Goal: Task Accomplishment & Management: Use online tool/utility

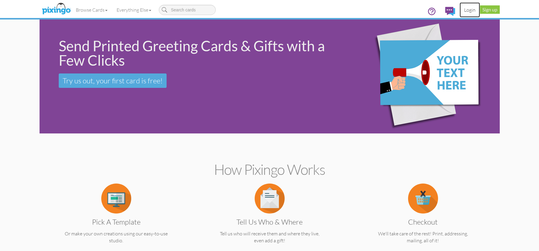
click at [471, 10] on link "Login" at bounding box center [469, 9] width 20 height 15
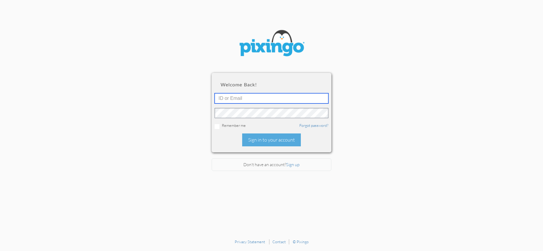
type input "[EMAIL_ADDRESS][DOMAIN_NAME]"
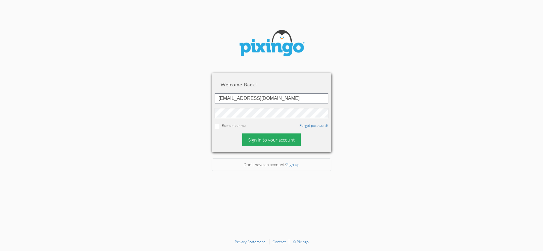
click at [255, 137] on div "Sign in to your account" at bounding box center [271, 139] width 59 height 13
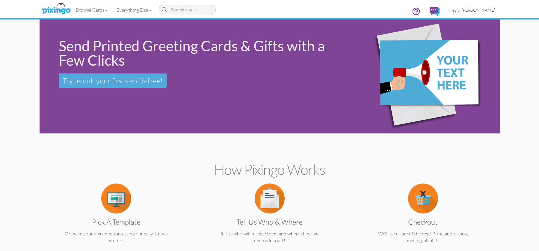
click at [474, 10] on span "Trey & [PERSON_NAME]" at bounding box center [471, 9] width 47 height 5
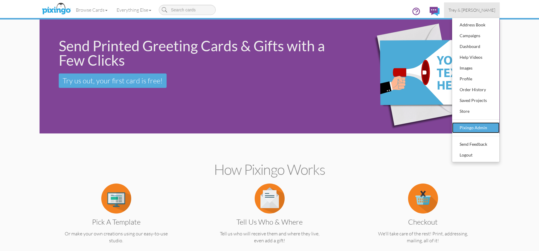
click at [479, 126] on div "Pixingo Admin" at bounding box center [475, 127] width 35 height 9
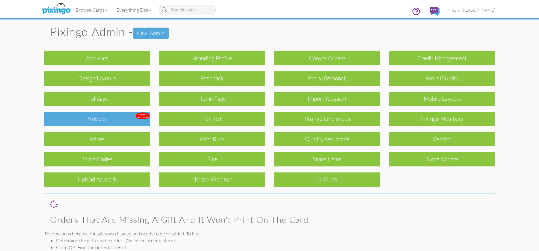
click at [93, 114] on div "Notices" at bounding box center [97, 119] width 106 height 14
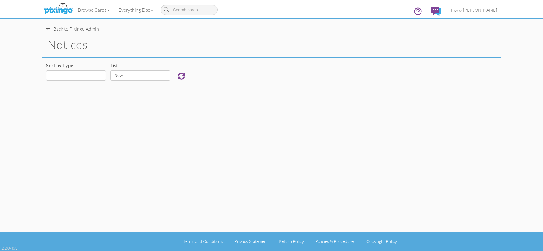
select select "object:923"
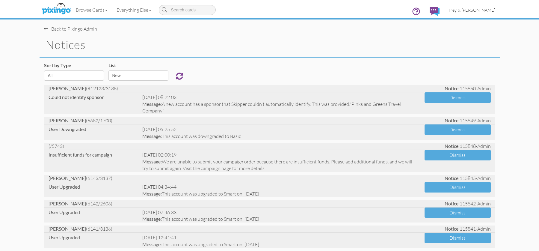
click at [471, 11] on span "Trey & [PERSON_NAME]" at bounding box center [471, 9] width 47 height 5
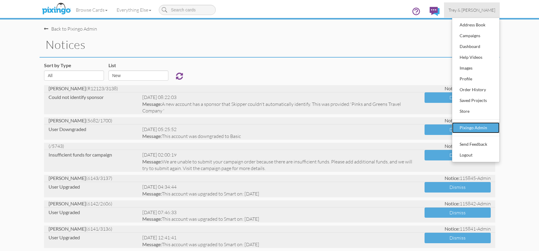
click at [482, 129] on div "Pixingo Admin" at bounding box center [475, 127] width 35 height 9
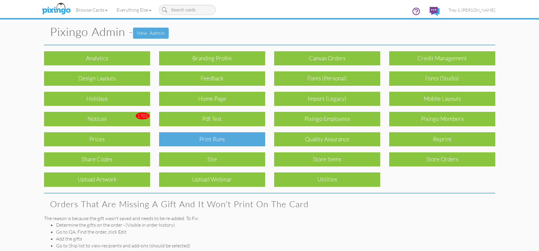
click at [208, 139] on div "Print Runs" at bounding box center [212, 139] width 106 height 14
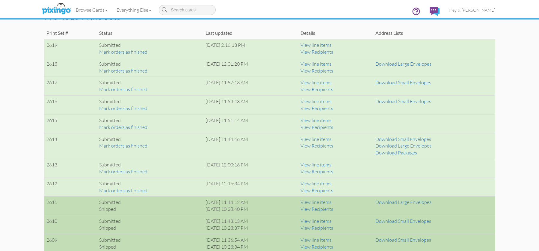
scroll to position [389, 0]
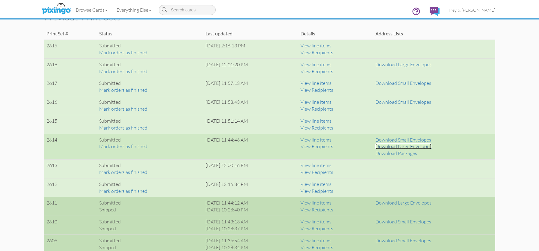
click at [415, 147] on link "Download Large Envelopes" at bounding box center [403, 146] width 56 height 6
click at [410, 152] on link "Download Packages" at bounding box center [396, 153] width 42 height 6
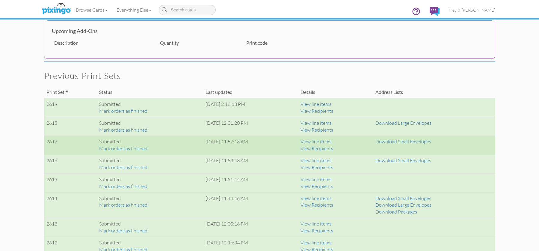
scroll to position [329, 0]
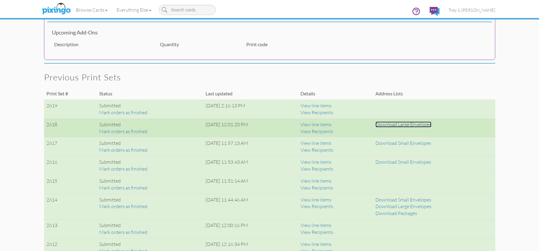
click at [412, 125] on link "Download Large Envelopes" at bounding box center [403, 124] width 56 height 6
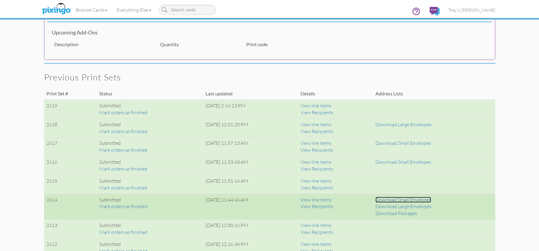
click at [425, 200] on link "Download Small Envelopes" at bounding box center [403, 199] width 56 height 6
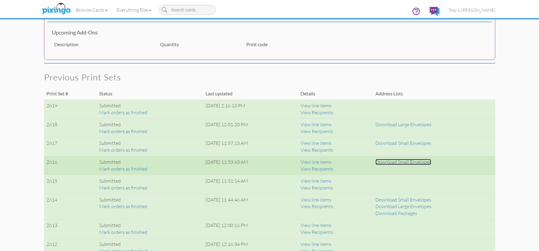
click at [397, 162] on link "Download Small Envelopes" at bounding box center [403, 162] width 56 height 6
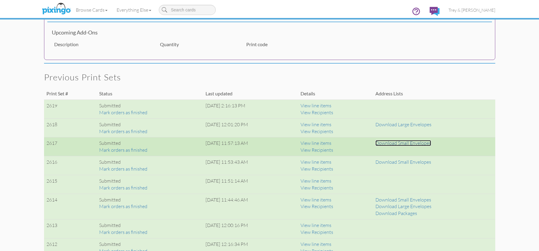
click at [411, 144] on link "Download Small Envelopes" at bounding box center [403, 143] width 56 height 6
